Goal: Find specific page/section: Find specific page/section

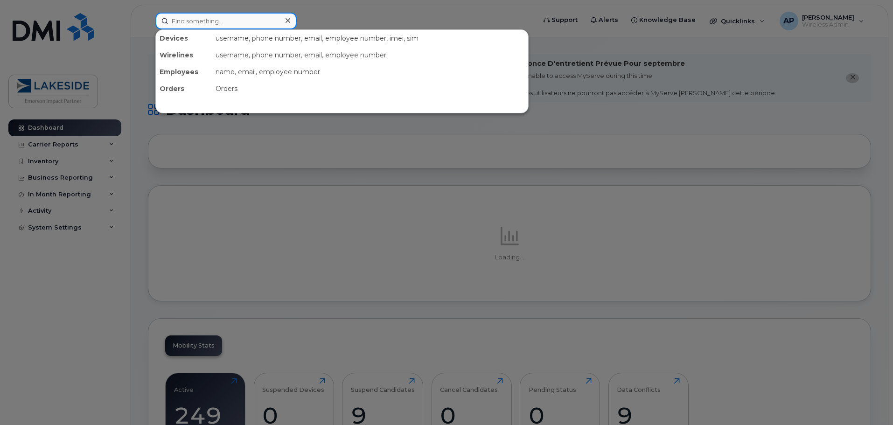
click at [197, 18] on input at bounding box center [225, 21] width 141 height 17
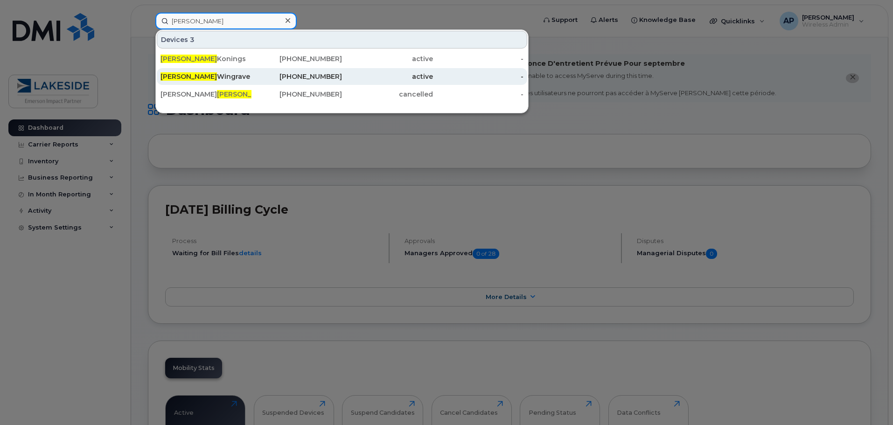
type input "[PERSON_NAME]"
click at [185, 77] on div "[PERSON_NAME]" at bounding box center [205, 76] width 91 height 9
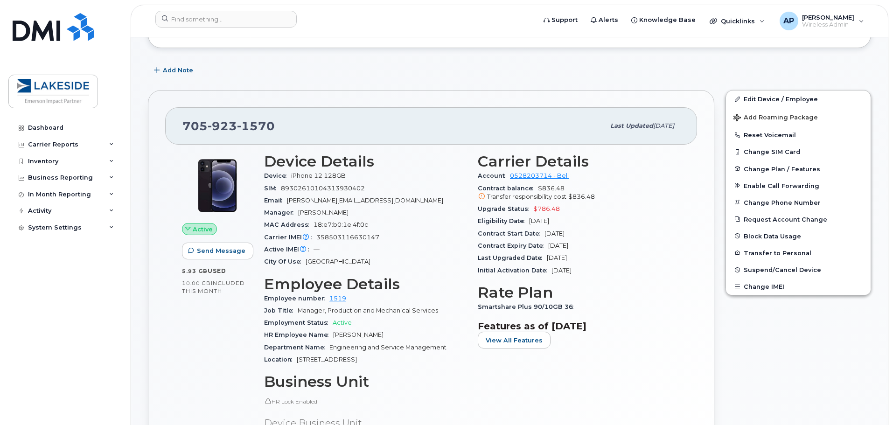
scroll to position [140, 0]
